Goal: Information Seeking & Learning: Learn about a topic

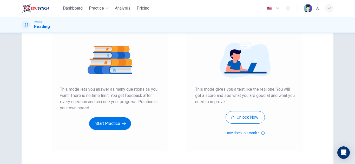
scroll to position [26, 0]
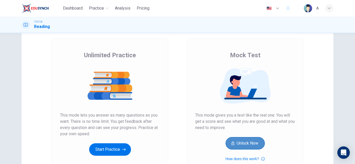
click at [252, 142] on button "Unlock Now" at bounding box center [244, 143] width 39 height 12
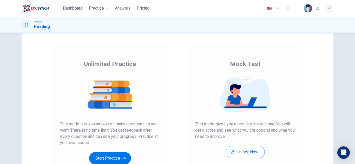
scroll to position [78, 0]
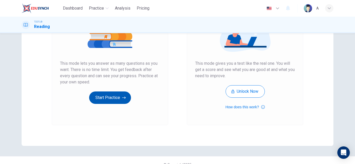
click at [114, 93] on button "Start Practice" at bounding box center [110, 98] width 42 height 12
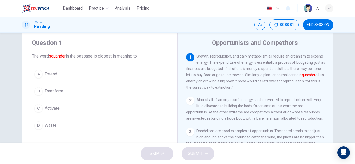
scroll to position [26, 0]
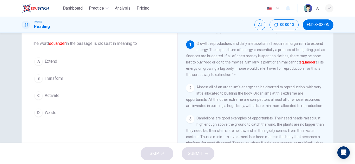
click at [54, 94] on span "Activate" at bounding box center [52, 96] width 15 height 6
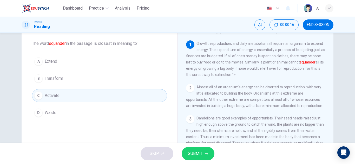
drag, startPoint x: 198, startPoint y: 155, endPoint x: 118, endPoint y: 108, distance: 93.0
click at [118, 108] on div "Dashboard Practice Analysis Pricing English en ​ A TOEFL® Reading 00:00:16 END …" at bounding box center [177, 82] width 355 height 164
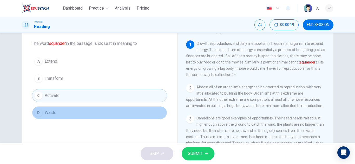
click at [98, 111] on button "D Waste" at bounding box center [99, 112] width 135 height 13
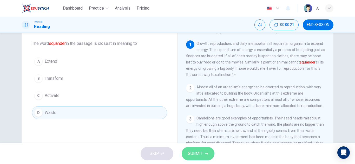
click at [204, 150] on button "SUBMIT" at bounding box center [197, 154] width 33 height 14
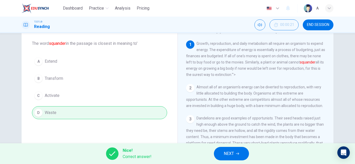
scroll to position [0, 0]
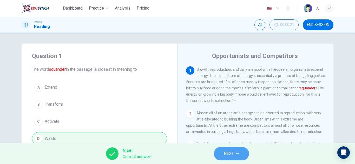
click at [231, 154] on span "NEXT" at bounding box center [229, 153] width 10 height 7
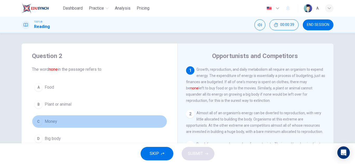
click at [59, 118] on button "C Money" at bounding box center [99, 121] width 135 height 13
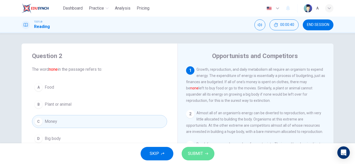
click at [198, 152] on span "SUBMIT" at bounding box center [195, 153] width 15 height 7
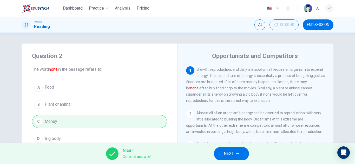
click at [220, 153] on button "NEXT" at bounding box center [231, 154] width 35 height 14
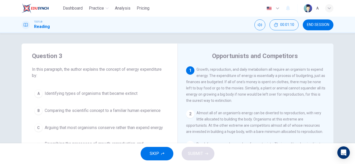
scroll to position [26, 0]
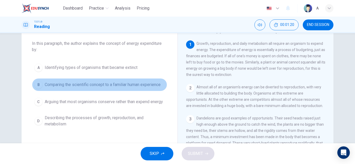
click at [160, 85] on span "Comparing the scientific concept to a familiar human experience" at bounding box center [103, 85] width 116 height 6
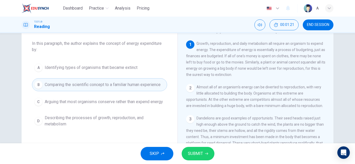
click at [207, 156] on button "SUBMIT" at bounding box center [197, 154] width 33 height 14
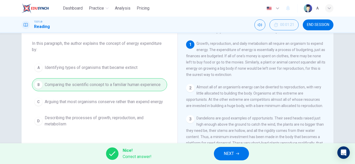
click at [253, 159] on div "Nice! Correct answer! NEXT" at bounding box center [177, 154] width 355 height 21
click at [240, 155] on button "NEXT" at bounding box center [231, 154] width 35 height 14
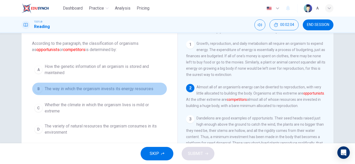
drag, startPoint x: 140, startPoint y: 95, endPoint x: 151, endPoint y: 111, distance: 19.2
click at [140, 96] on div "A How the genetic information of an organism is stored and maintained B The way…" at bounding box center [99, 99] width 135 height 77
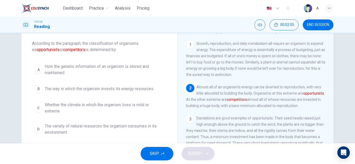
drag, startPoint x: 146, startPoint y: 79, endPoint x: 145, endPoint y: 85, distance: 6.3
click at [146, 82] on div "A How the genetic information of an organism is stored and maintained B The way…" at bounding box center [99, 99] width 135 height 77
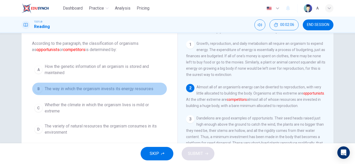
click at [144, 91] on span "The way in which the organism invests its energy resources" at bounding box center [99, 89] width 109 height 6
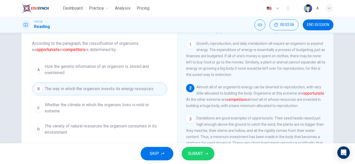
click at [198, 153] on span "SUBMIT" at bounding box center [195, 153] width 15 height 7
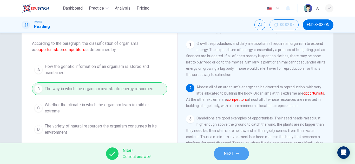
click at [239, 153] on icon "button" at bounding box center [237, 153] width 3 height 3
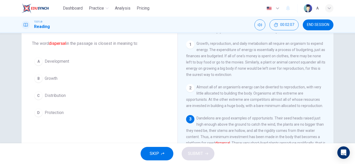
scroll to position [58, 0]
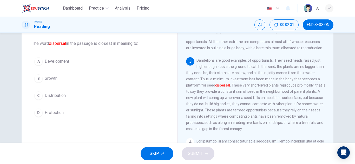
click at [81, 95] on button "C Distribution" at bounding box center [99, 95] width 135 height 13
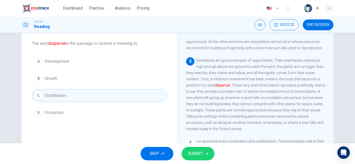
click at [203, 158] on button "SUBMIT" at bounding box center [197, 154] width 33 height 14
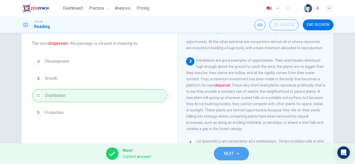
click at [228, 154] on span "NEXT" at bounding box center [229, 153] width 10 height 7
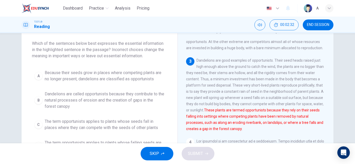
scroll to position [77, 0]
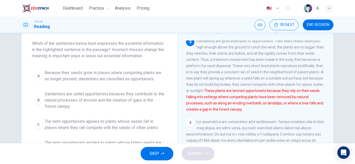
click at [107, 69] on button "A Because their seeds grow in places where competing plants are no longer prese…" at bounding box center [99, 76] width 135 height 17
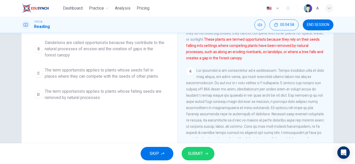
scroll to position [78, 0]
click at [207, 144] on div "SKIP SUBMIT" at bounding box center [177, 154] width 355 height 21
click at [201, 149] on div "SKIP SUBMIT" at bounding box center [177, 154] width 355 height 21
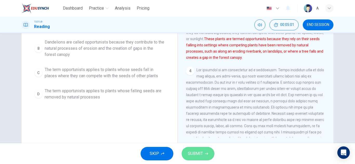
click at [204, 154] on button "SUBMIT" at bounding box center [197, 154] width 33 height 14
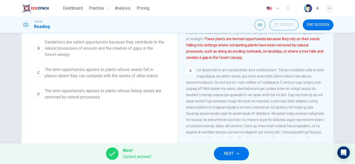
click at [225, 150] on button "NEXT" at bounding box center [231, 154] width 35 height 14
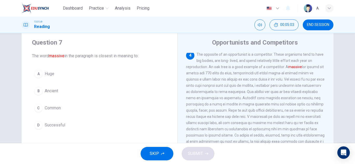
scroll to position [149, 0]
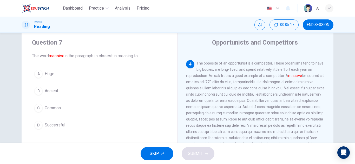
click at [66, 81] on div "A Huge B Ancient C Common D Successful" at bounding box center [99, 100] width 135 height 64
click at [64, 75] on button "A Huge" at bounding box center [99, 74] width 135 height 13
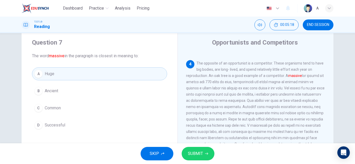
click at [205, 156] on button "SUBMIT" at bounding box center [197, 154] width 33 height 14
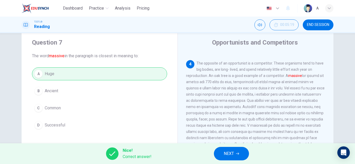
click at [223, 152] on button "NEXT" at bounding box center [231, 154] width 35 height 14
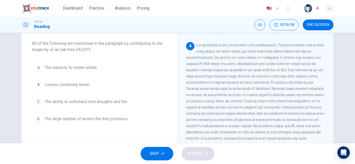
scroll to position [52, 0]
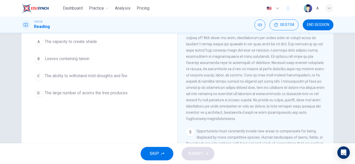
click at [129, 93] on button "D The large number of acorns the tree produces" at bounding box center [99, 93] width 135 height 13
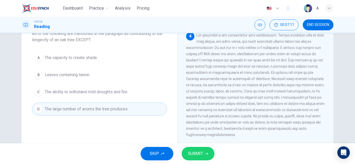
scroll to position [0, 0]
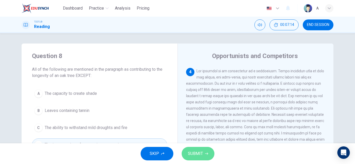
click at [205, 149] on button "SUBMIT" at bounding box center [197, 154] width 33 height 14
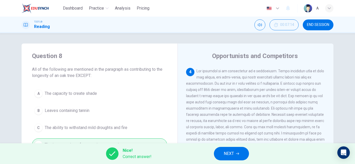
click at [238, 153] on icon "button" at bounding box center [237, 153] width 3 height 3
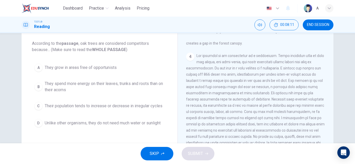
scroll to position [128, 0]
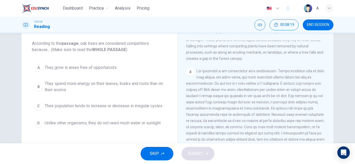
click at [134, 88] on span "They spend more energy on their leaves, trunks and roots than on their acorns" at bounding box center [105, 87] width 120 height 12
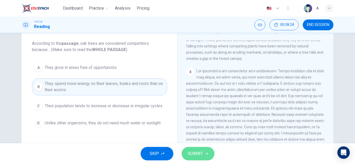
click at [208, 152] on button "SUBMIT" at bounding box center [197, 154] width 33 height 14
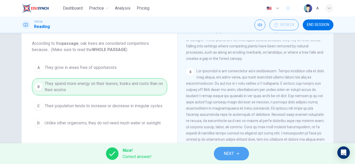
click at [237, 153] on icon "button" at bounding box center [237, 153] width 3 height 3
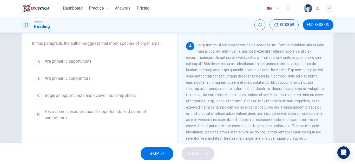
scroll to position [180, 0]
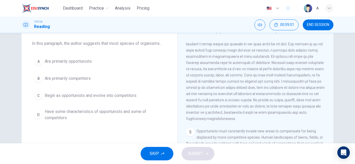
click at [106, 113] on span "Have some characteristics of opportunists and some of competitors" at bounding box center [105, 115] width 120 height 12
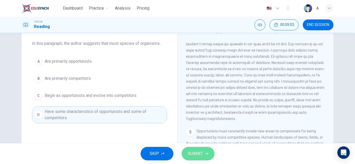
click at [202, 155] on span "SUBMIT" at bounding box center [195, 153] width 15 height 7
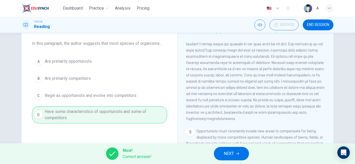
click at [240, 161] on div "Nice! Correct answer! NEXT" at bounding box center [177, 154] width 355 height 21
click at [243, 152] on button "NEXT" at bounding box center [231, 154] width 35 height 14
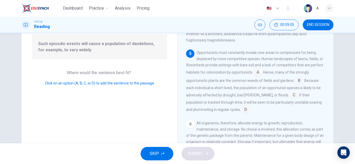
scroll to position [26, 0]
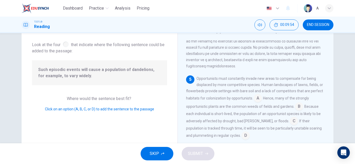
click at [289, 118] on input at bounding box center [293, 122] width 8 height 8
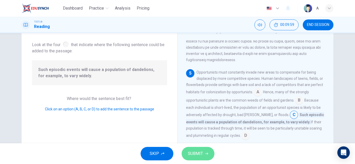
click at [197, 152] on span "SUBMIT" at bounding box center [195, 153] width 15 height 7
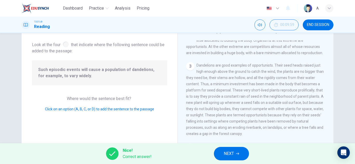
scroll to position [0, 0]
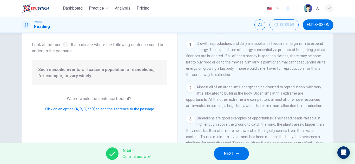
click at [277, 9] on icon "button" at bounding box center [277, 9] width 3 height 2
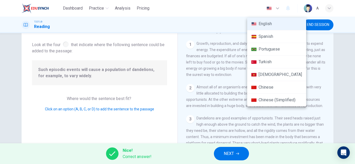
click at [79, 45] on div at bounding box center [177, 82] width 355 height 164
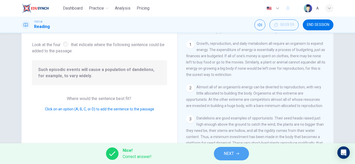
click at [238, 152] on icon "button" at bounding box center [237, 153] width 3 height 3
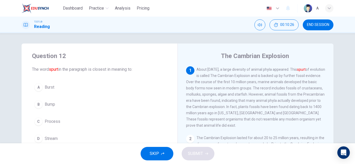
scroll to position [26, 0]
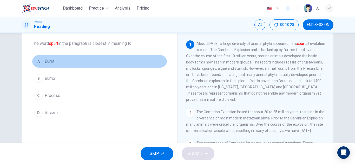
click at [51, 59] on span "Burst" at bounding box center [50, 61] width 10 height 6
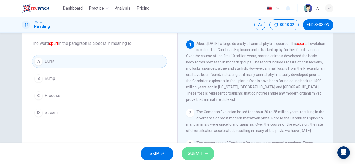
click at [202, 151] on span "SUBMIT" at bounding box center [195, 153] width 15 height 7
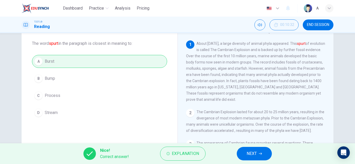
drag, startPoint x: 248, startPoint y: 155, endPoint x: 251, endPoint y: 161, distance: 7.0
click at [247, 155] on span "NEXT" at bounding box center [251, 153] width 10 height 7
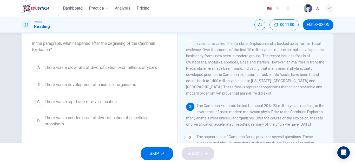
click at [114, 106] on button "C There was a rapid rate of diversification" at bounding box center [99, 102] width 135 height 13
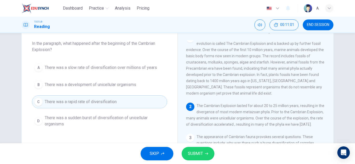
click at [204, 161] on div "SKIP SUBMIT" at bounding box center [177, 154] width 355 height 21
click at [204, 157] on button "SUBMIT" at bounding box center [197, 154] width 33 height 14
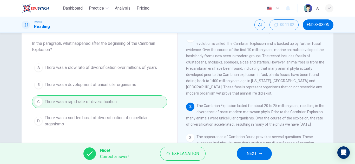
click at [245, 153] on button "NEXT" at bounding box center [254, 154] width 35 height 14
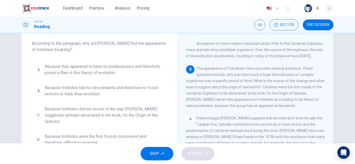
scroll to position [84, 0]
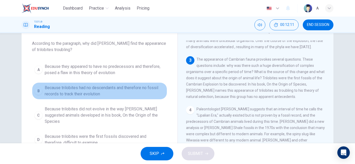
click at [127, 92] on span "Because trilobites had no descendants and therefore no fossil records to track …" at bounding box center [105, 91] width 120 height 12
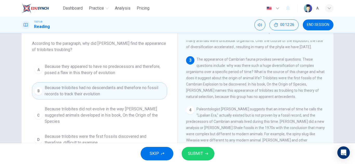
click at [149, 72] on span "Because they appeared to have no predecessors and therefore, posed a flaw in th…" at bounding box center [105, 70] width 120 height 12
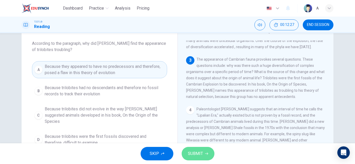
click at [190, 150] on button "SUBMIT" at bounding box center [197, 154] width 33 height 14
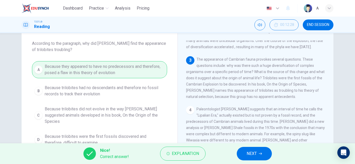
click at [191, 145] on div "Nice! Correct answer! Explanation NEXT" at bounding box center [177, 154] width 355 height 21
click at [192, 152] on span "Explanation" at bounding box center [185, 153] width 27 height 7
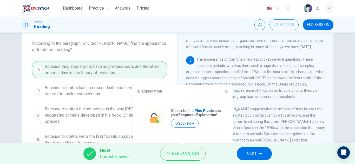
click at [228, 93] on icon at bounding box center [226, 91] width 4 height 4
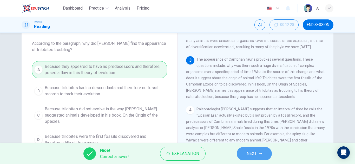
click at [252, 159] on button "NEXT" at bounding box center [254, 154] width 35 height 14
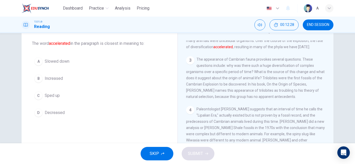
scroll to position [71, 0]
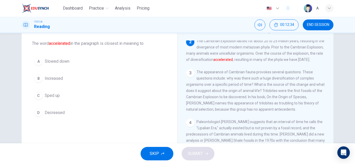
click at [83, 79] on button "B Increased" at bounding box center [99, 78] width 135 height 13
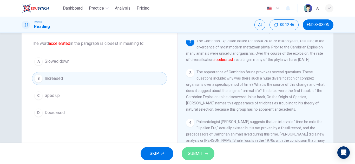
click at [203, 156] on button "SUBMIT" at bounding box center [197, 154] width 33 height 14
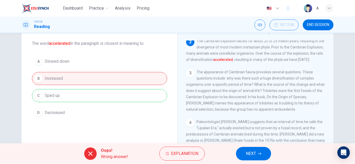
click at [116, 89] on div "A Slowed down B Increased C Sped up D Decreased" at bounding box center [99, 87] width 135 height 64
click at [113, 92] on div "A Slowed down B Increased C Sped up D Decreased" at bounding box center [99, 87] width 135 height 64
click at [261, 159] on button "NEXT" at bounding box center [253, 154] width 35 height 14
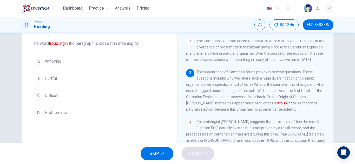
scroll to position [110, 0]
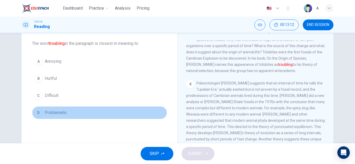
click at [71, 110] on button "D Problematic" at bounding box center [99, 112] width 135 height 13
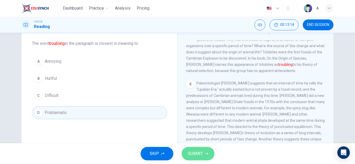
click at [193, 151] on span "SUBMIT" at bounding box center [195, 153] width 15 height 7
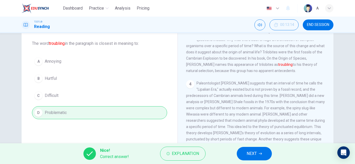
click at [249, 150] on button "NEXT" at bounding box center [254, 154] width 35 height 14
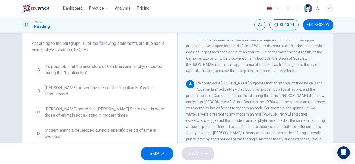
scroll to position [136, 0]
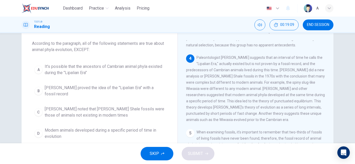
click at [131, 129] on span "Modern animals developed during a specific period of time in evolution" at bounding box center [105, 133] width 120 height 12
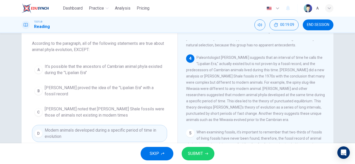
click at [197, 156] on span "SUBMIT" at bounding box center [195, 153] width 15 height 7
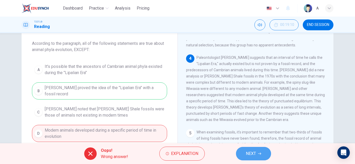
click at [257, 149] on button "NEXT" at bounding box center [253, 154] width 35 height 14
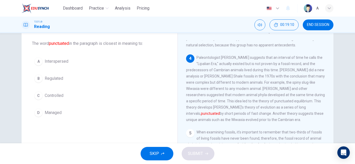
scroll to position [161, 0]
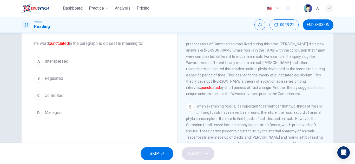
click at [55, 63] on span "Interspersed" at bounding box center [57, 61] width 24 height 6
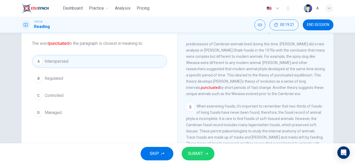
click at [193, 159] on button "SUBMIT" at bounding box center [197, 154] width 33 height 14
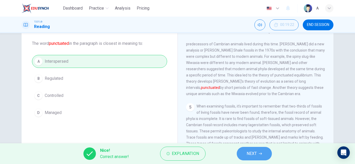
click at [251, 152] on span "NEXT" at bounding box center [251, 153] width 10 height 7
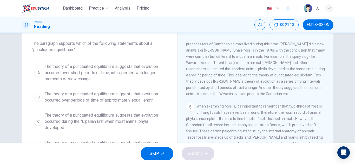
drag, startPoint x: 174, startPoint y: 69, endPoint x: 173, endPoint y: 65, distance: 4.2
click at [173, 64] on div "Question 19 The paragraph supports which of the following statements about a "p…" at bounding box center [178, 108] width 312 height 180
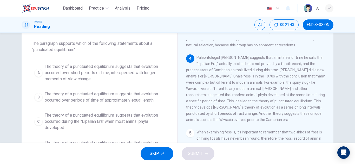
scroll to position [78, 0]
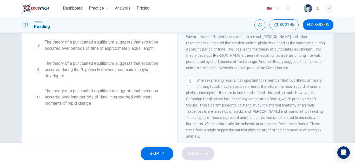
click at [126, 98] on span "The theory of a punctuated equilibrium suggests that evolution occurred over lo…" at bounding box center [105, 97] width 120 height 19
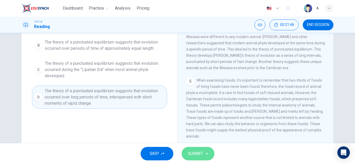
click at [185, 153] on button "SUBMIT" at bounding box center [197, 154] width 33 height 14
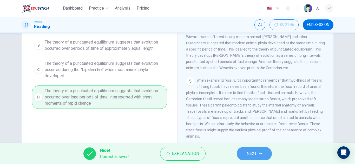
click at [243, 152] on button "NEXT" at bounding box center [254, 154] width 35 height 14
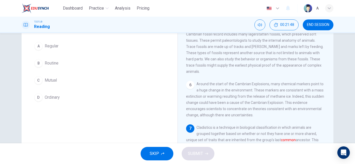
scroll to position [46, 0]
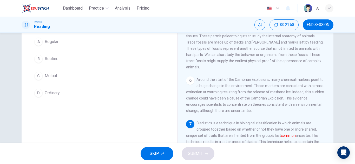
drag, startPoint x: 198, startPoint y: 121, endPoint x: 228, endPoint y: 122, distance: 29.6
click at [228, 122] on span "Cladistics is a technique in biological classification in which animals are gro…" at bounding box center [255, 142] width 138 height 42
drag, startPoint x: 227, startPoint y: 119, endPoint x: 227, endPoint y: 83, distance: 36.9
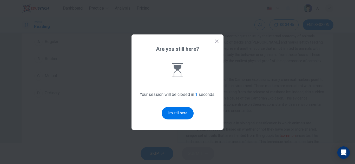
scroll to position [0, 0]
